Goal: Use online tool/utility: Use online tool/utility

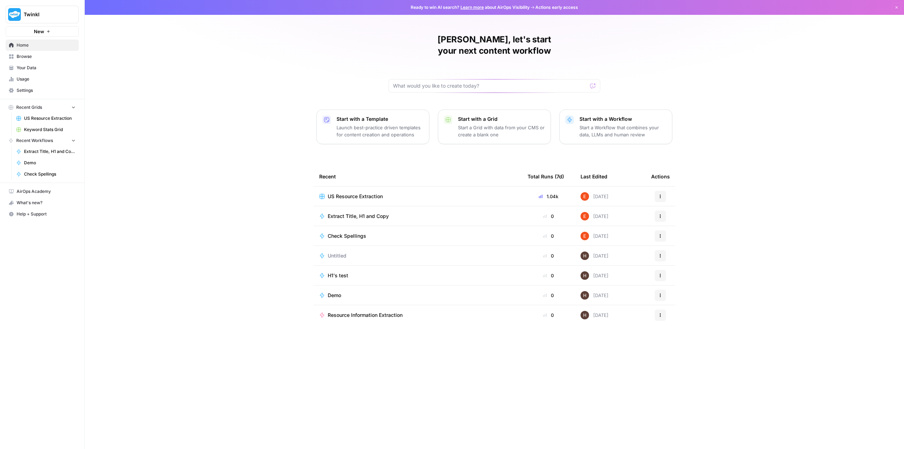
click at [367, 311] on span "Resource Information Extraction" at bounding box center [365, 314] width 75 height 7
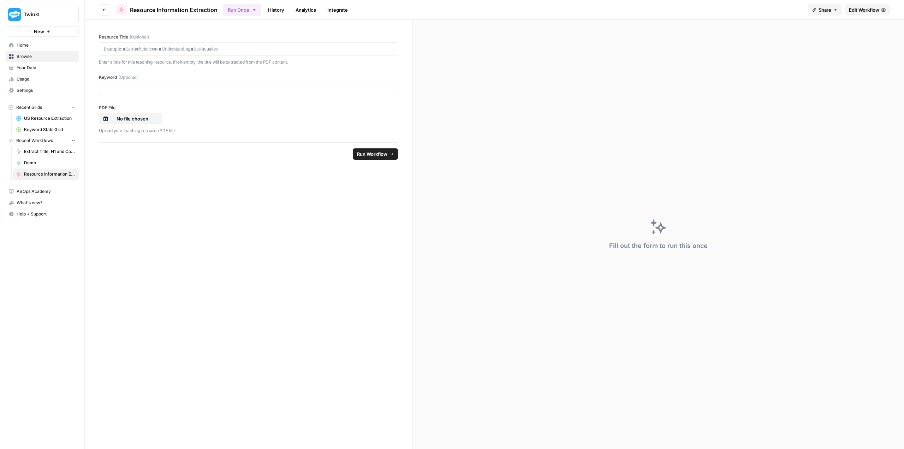
click at [106, 10] on span "Go back" at bounding box center [106, 10] width 0 height 0
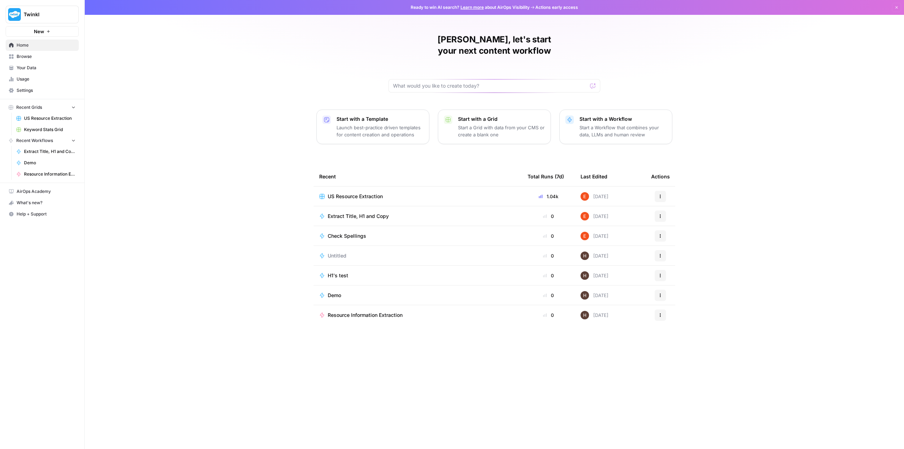
click at [26, 106] on span "Recent Grids" at bounding box center [29, 107] width 26 height 6
click at [46, 32] on icon "button" at bounding box center [48, 31] width 4 height 4
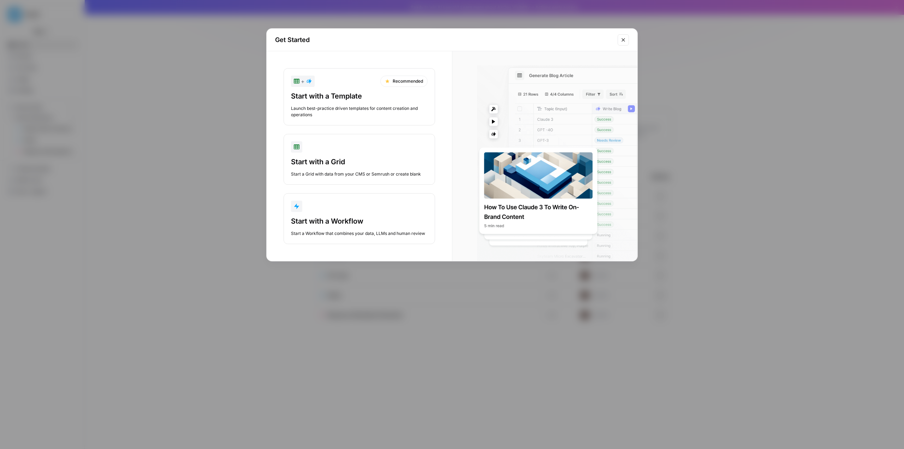
click at [622, 37] on icon "Close modal" at bounding box center [623, 40] width 6 height 6
